Goal: Transaction & Acquisition: Purchase product/service

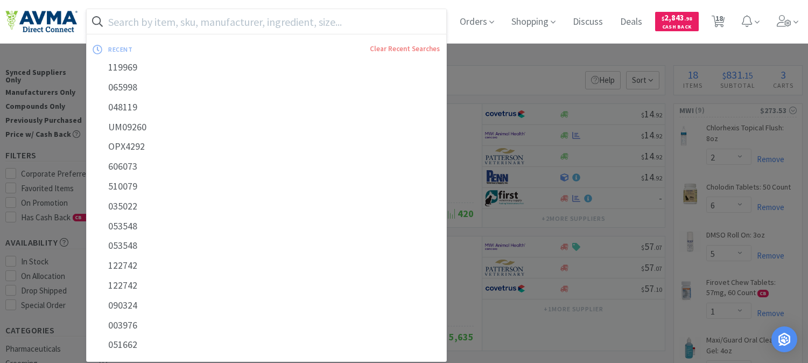
select select "2"
select select "6"
select select "5"
select select "1"
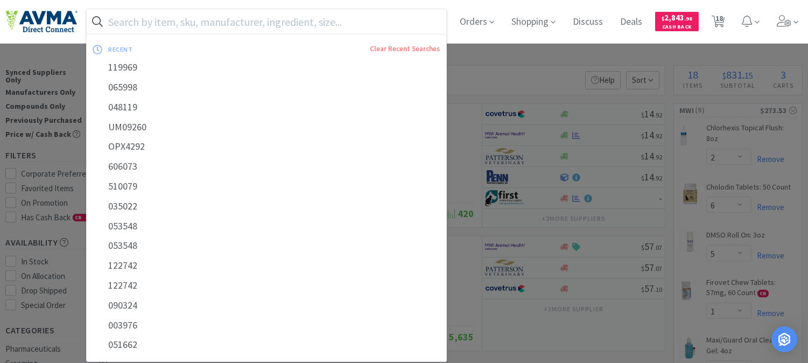
select select "2"
select select "1"
select select "10"
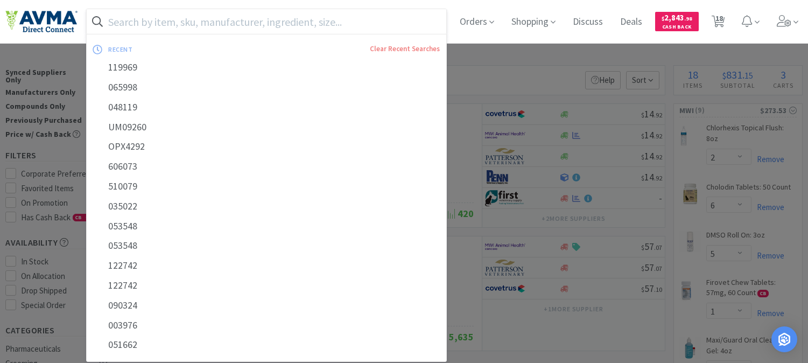
select select "2"
select select "3"
select select "2"
select select "1"
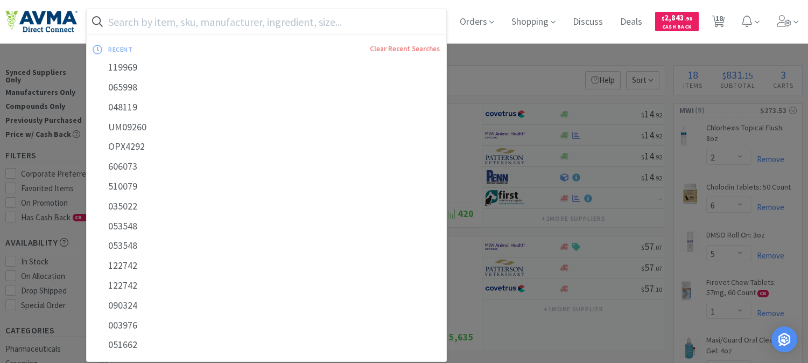
select select "1"
select select "2"
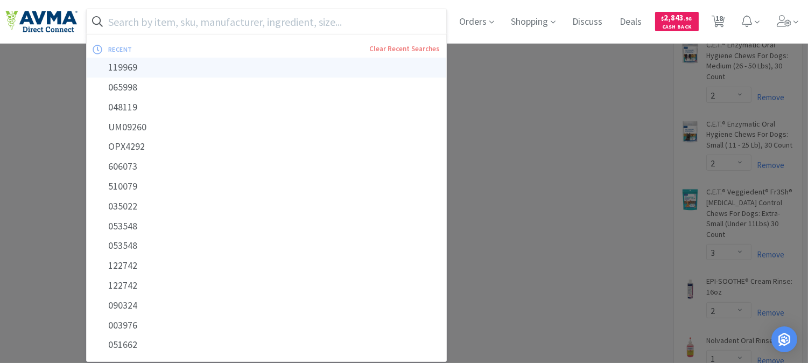
scroll to position [402, 0]
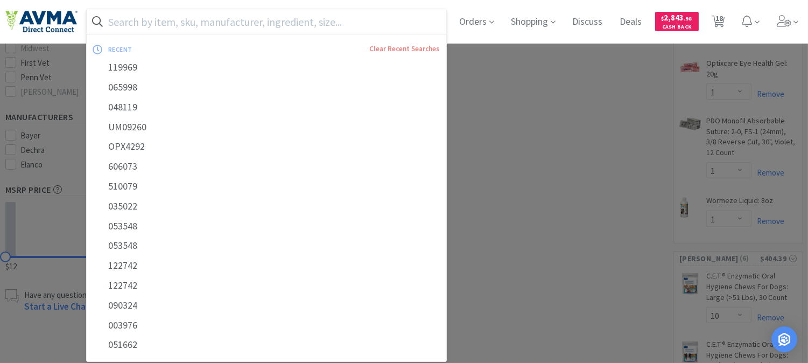
click at [144, 15] on input "text" at bounding box center [266, 21] width 359 height 25
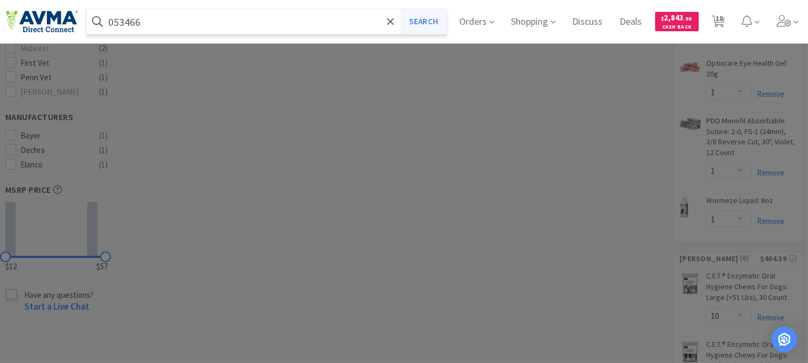
type input "053466"
click at [422, 23] on button "Search" at bounding box center [423, 21] width 45 height 25
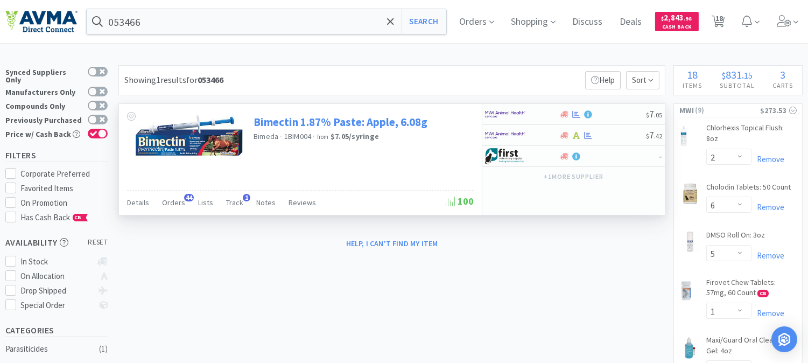
click at [301, 119] on link "Bimectin 1.87% Paste: Apple, 6.08g" at bounding box center [340, 122] width 174 height 15
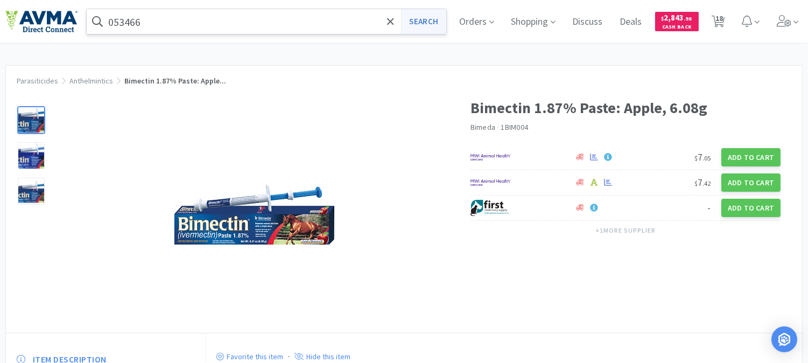
click at [433, 22] on button "Search" at bounding box center [423, 21] width 45 height 25
select select "2"
select select "6"
select select "5"
select select "1"
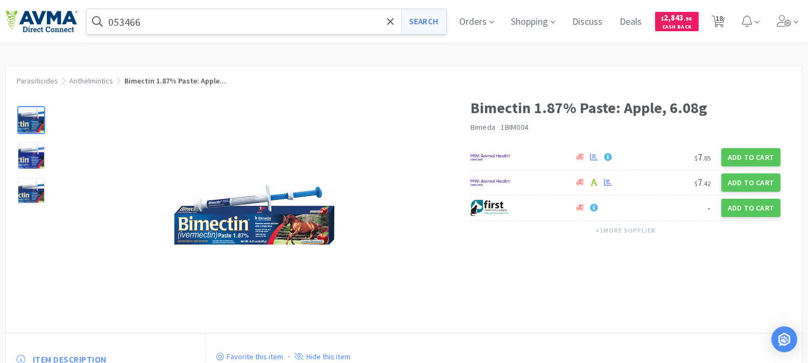
select select "1"
select select "2"
select select "1"
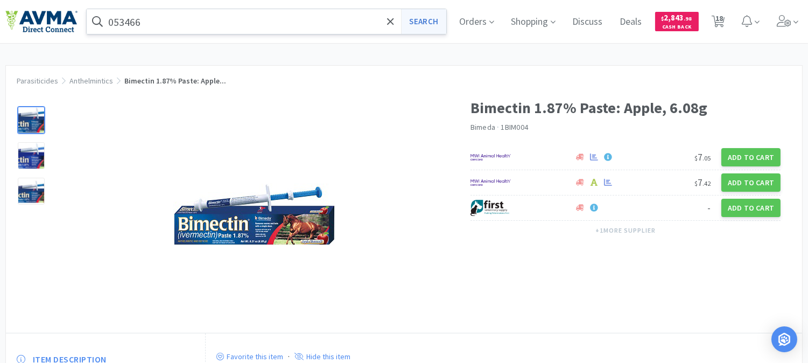
select select "10"
select select "2"
select select "3"
select select "2"
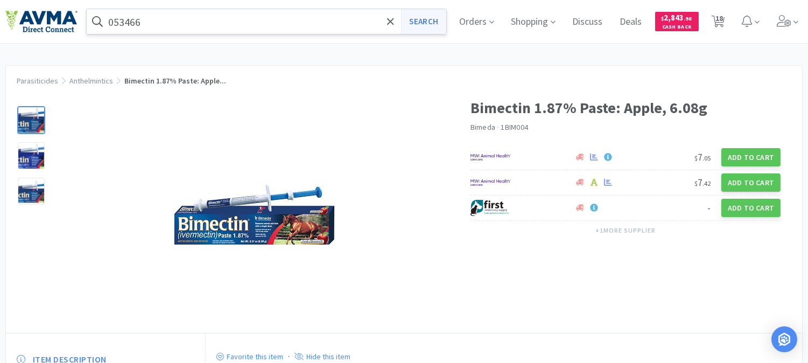
select select "1"
select select "2"
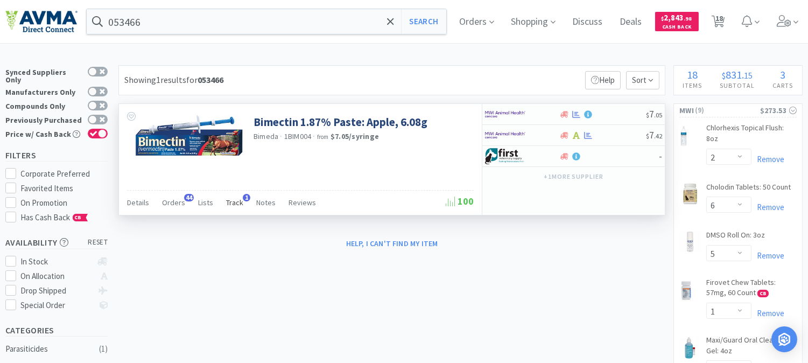
click at [233, 201] on span "Track" at bounding box center [234, 202] width 17 height 10
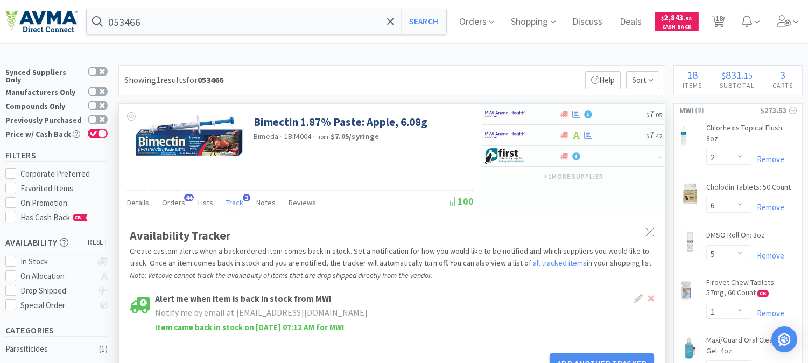
scroll to position [60, 0]
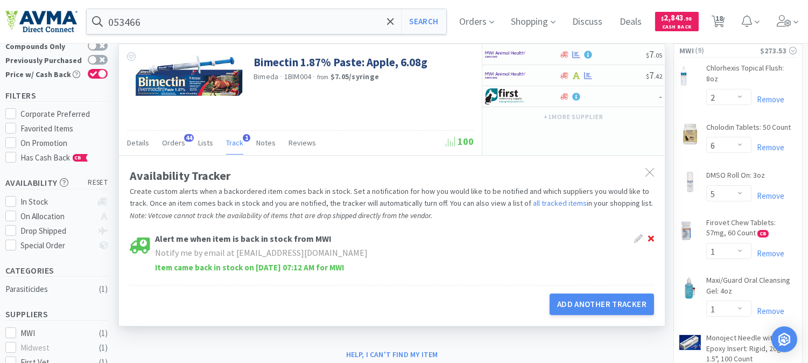
click at [650, 238] on icon at bounding box center [651, 239] width 6 height 6
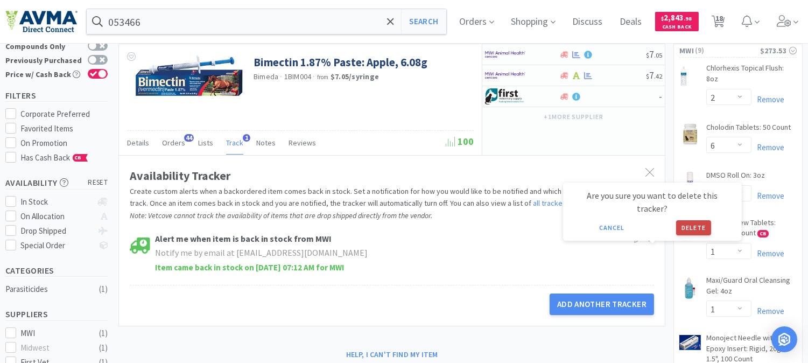
click at [682, 220] on button "Delete" at bounding box center [693, 227] width 35 height 15
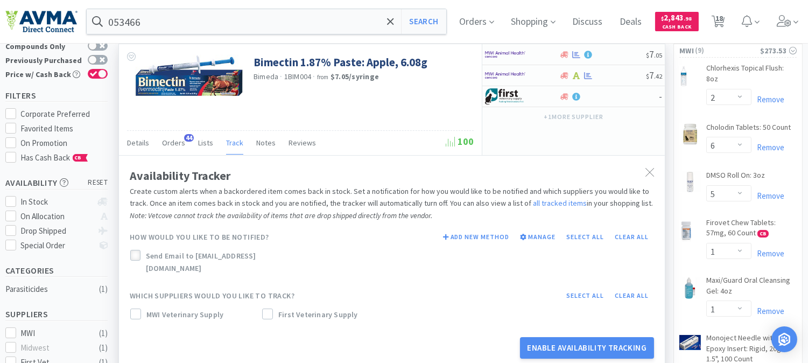
click at [133, 253] on icon at bounding box center [135, 256] width 8 height 8
click at [138, 310] on icon at bounding box center [136, 314] width 8 height 8
click at [565, 338] on button "Enable Availability Tracking" at bounding box center [587, 348] width 135 height 22
